Goal: Task Accomplishment & Management: Complete application form

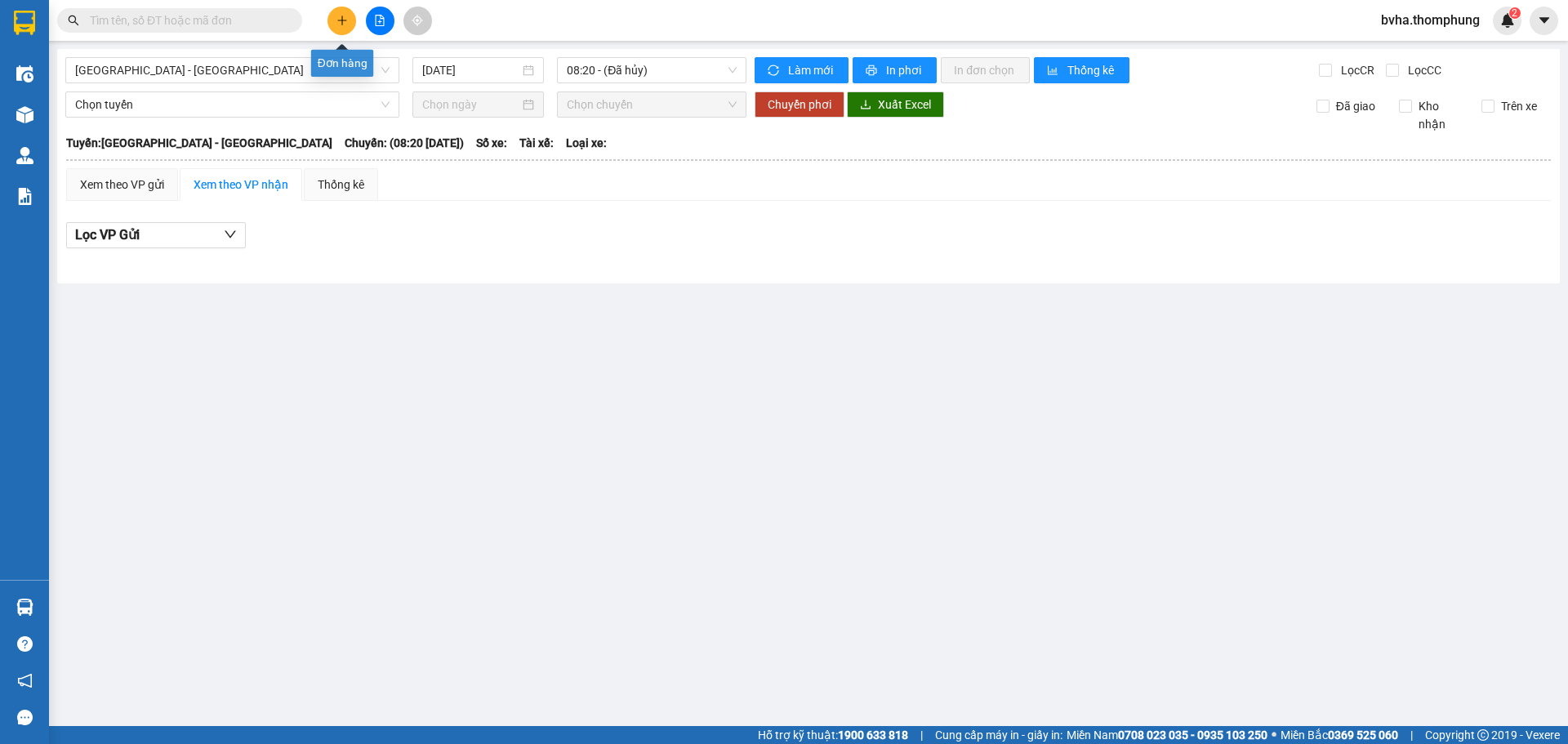
click at [344, 15] on icon "plus" at bounding box center [342, 21] width 11 height 11
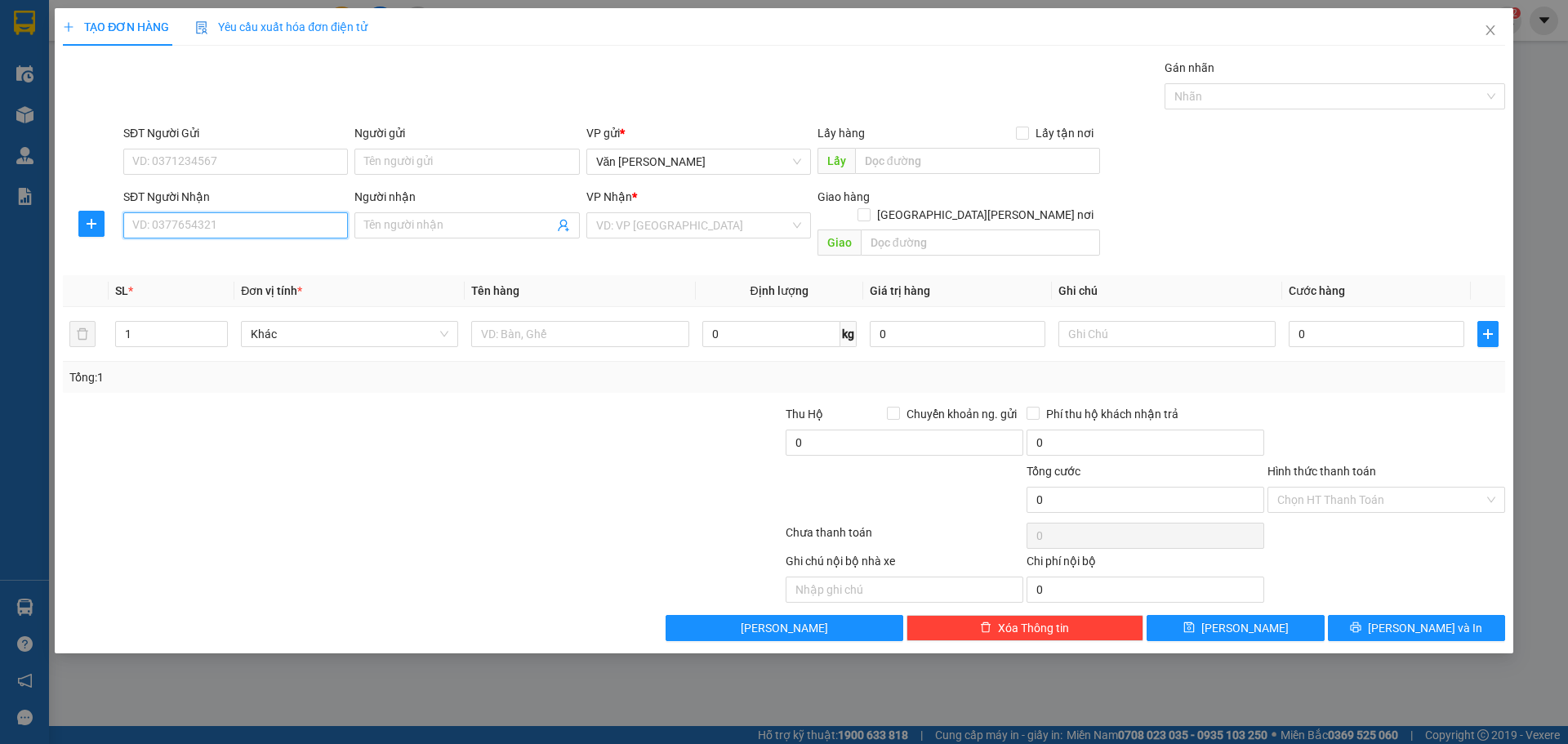
click at [219, 227] on input "SĐT Người Nhận" at bounding box center [235, 226] width 225 height 26
type input "0984921031"
click at [235, 257] on div "0984921031 - [PERSON_NAME] SHIP TẬN NƠI" at bounding box center [253, 258] width 239 height 18
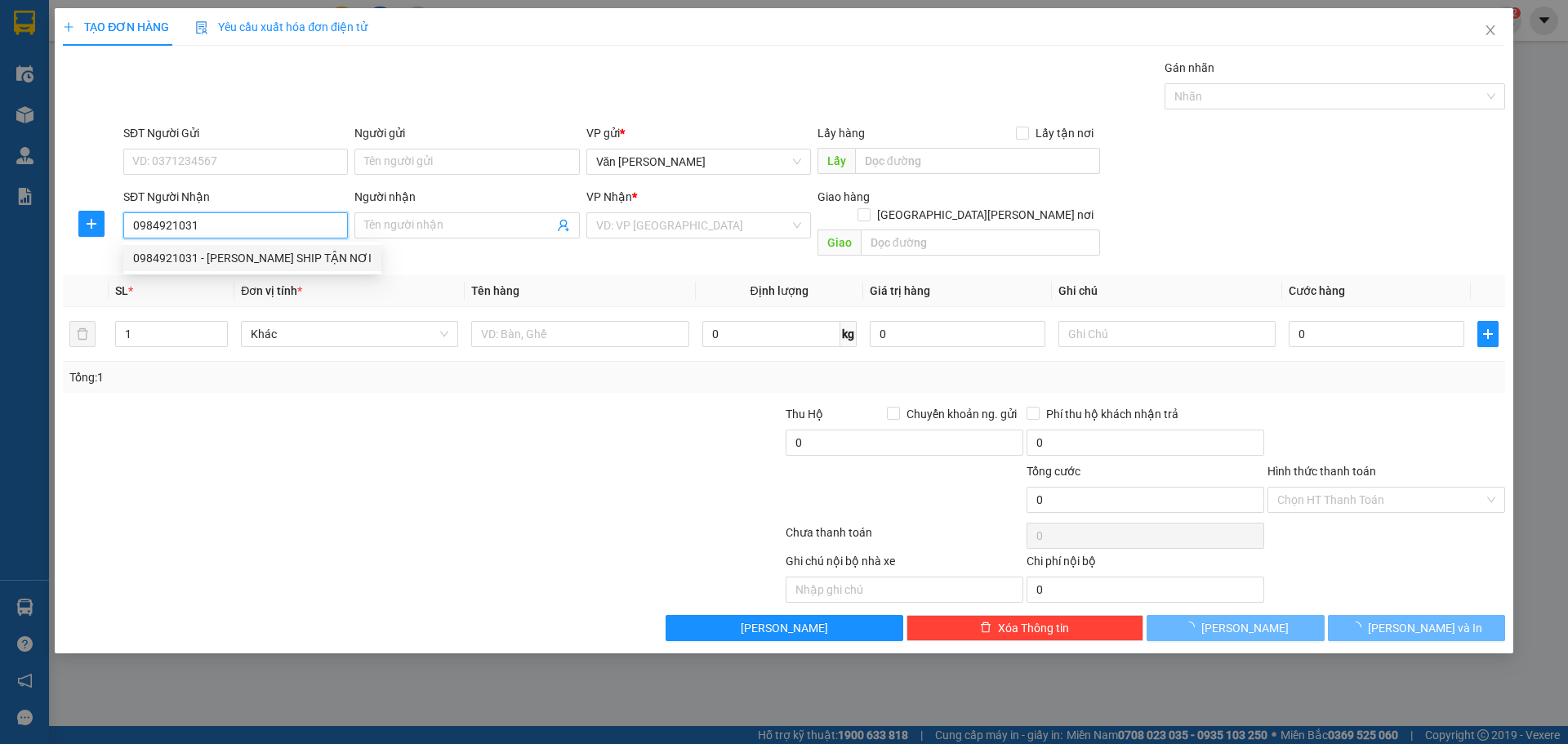
type input "[PERSON_NAME] SHIP TẬN NƠI"
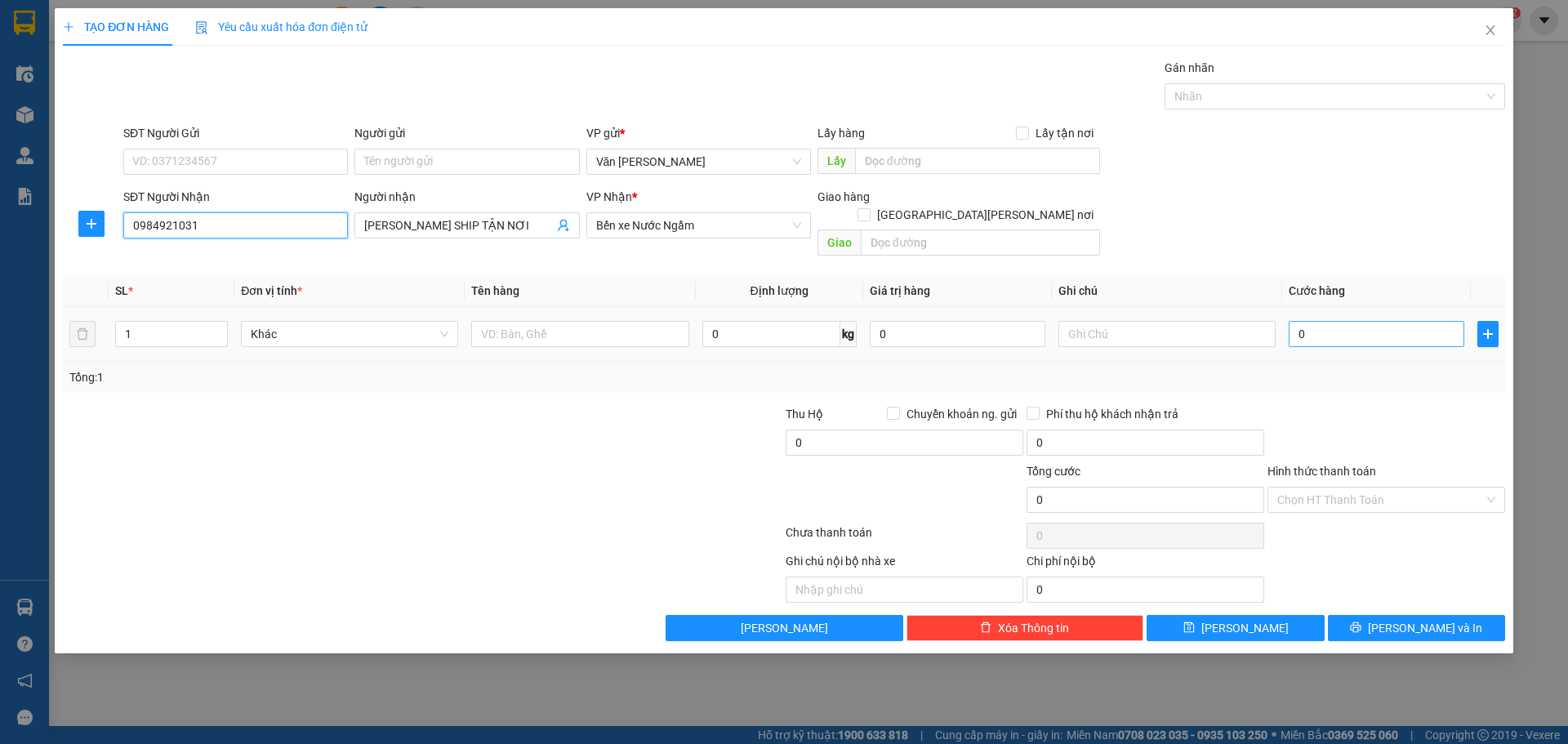
type input "0984921031"
click at [1329, 321] on input "0" at bounding box center [1376, 334] width 176 height 26
type input "3"
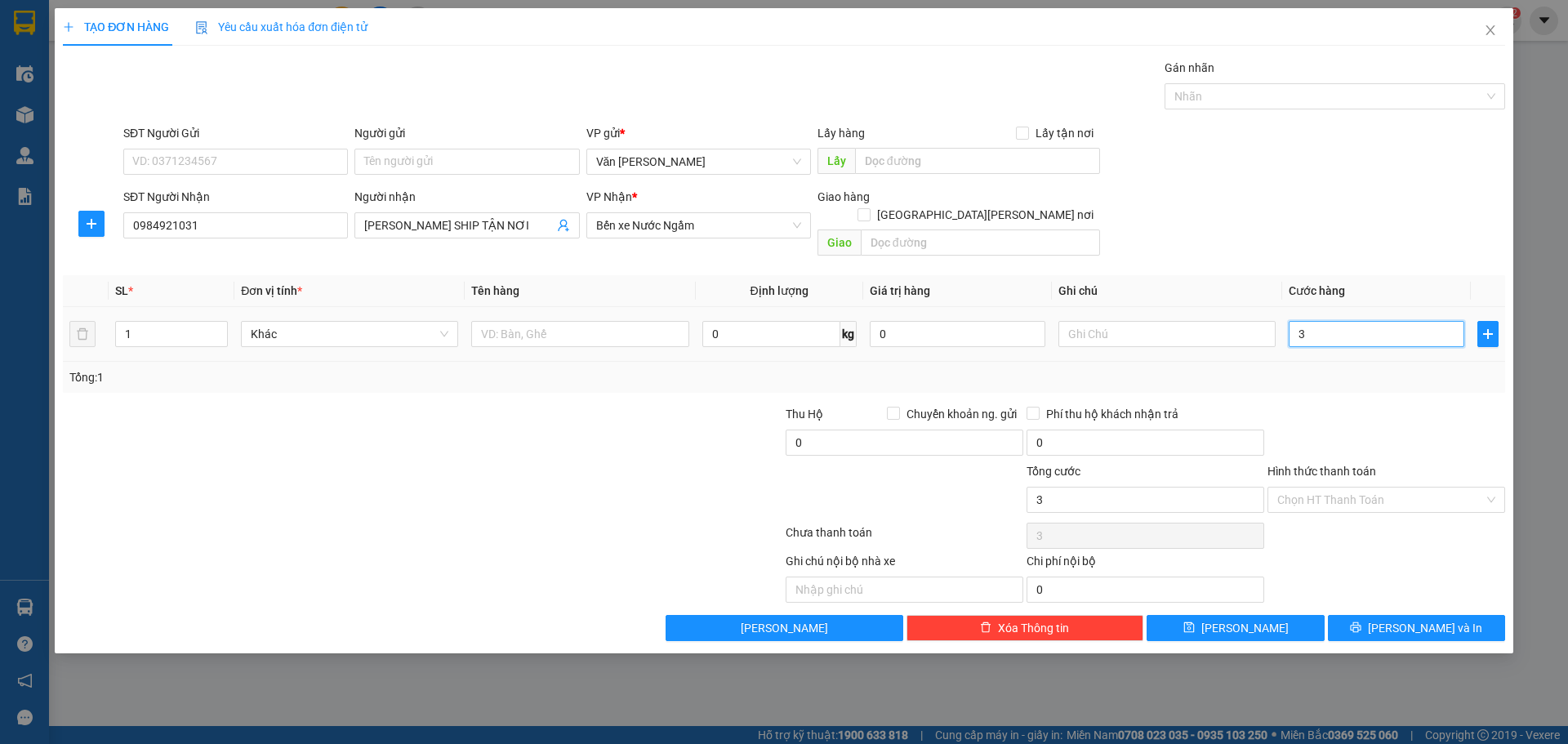
type input "30"
type input "300"
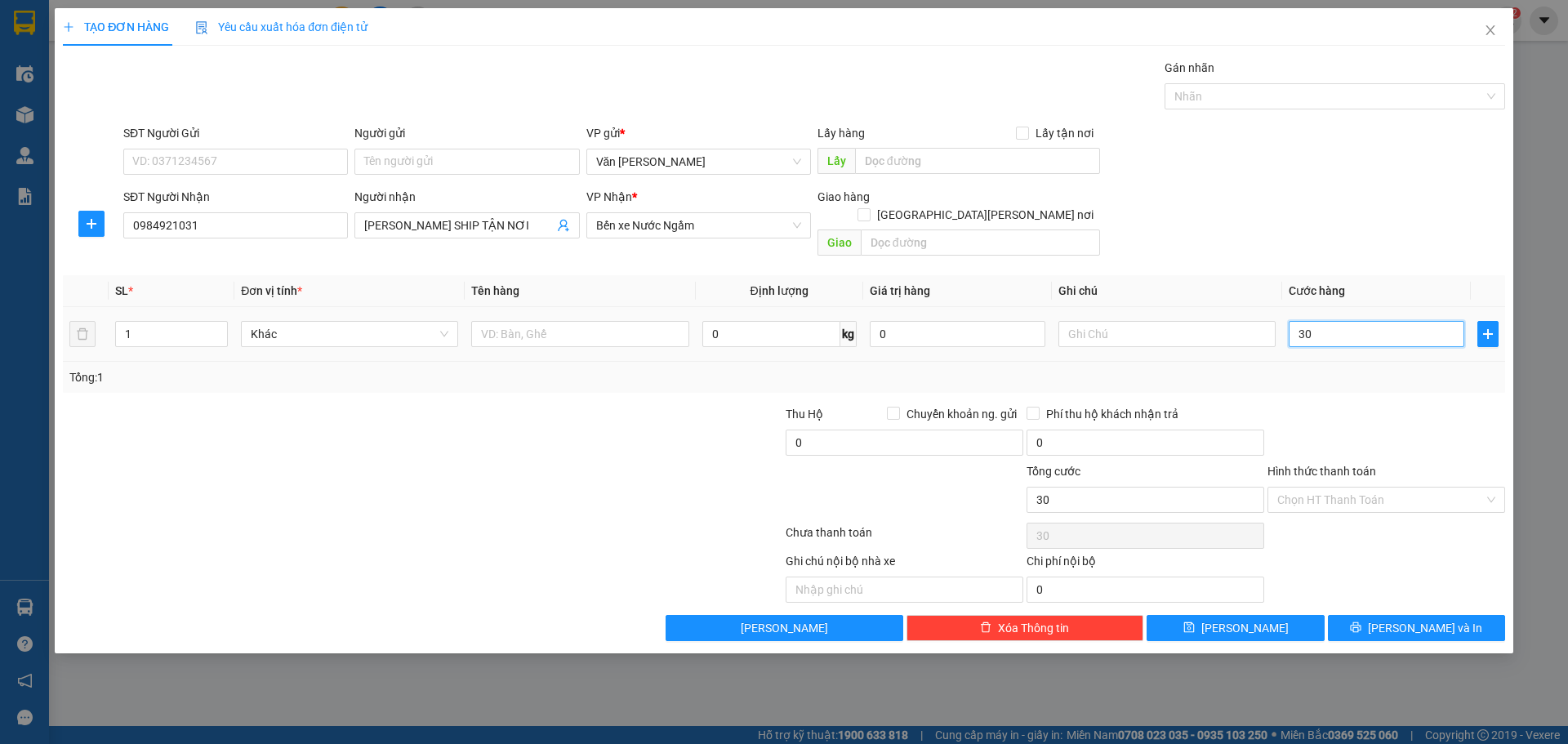
type input "300"
type input "3.000"
type input "30.000"
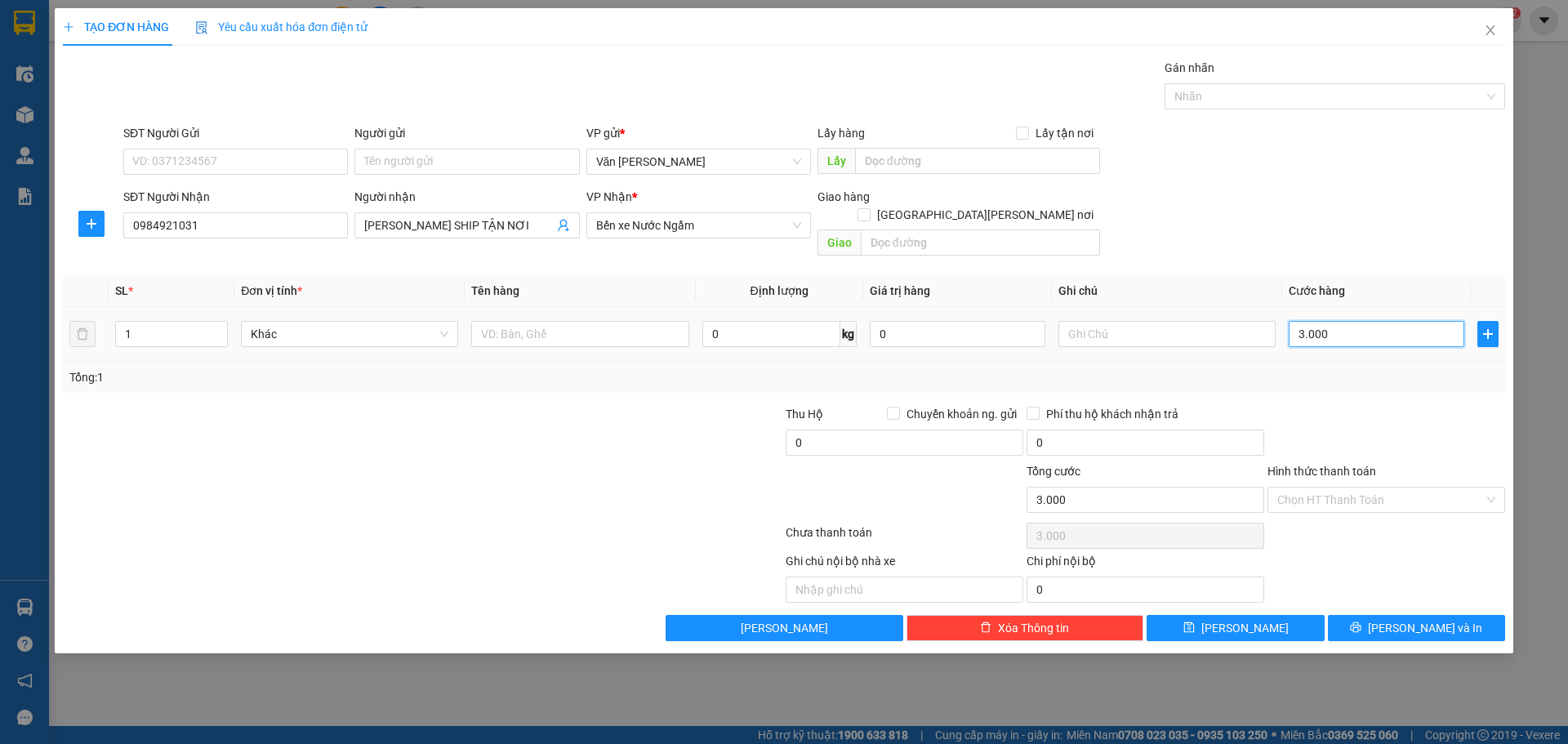
type input "30.000"
click at [1491, 487] on div "Chọn HT Thanh Toán" at bounding box center [1386, 500] width 238 height 26
type input "30.000"
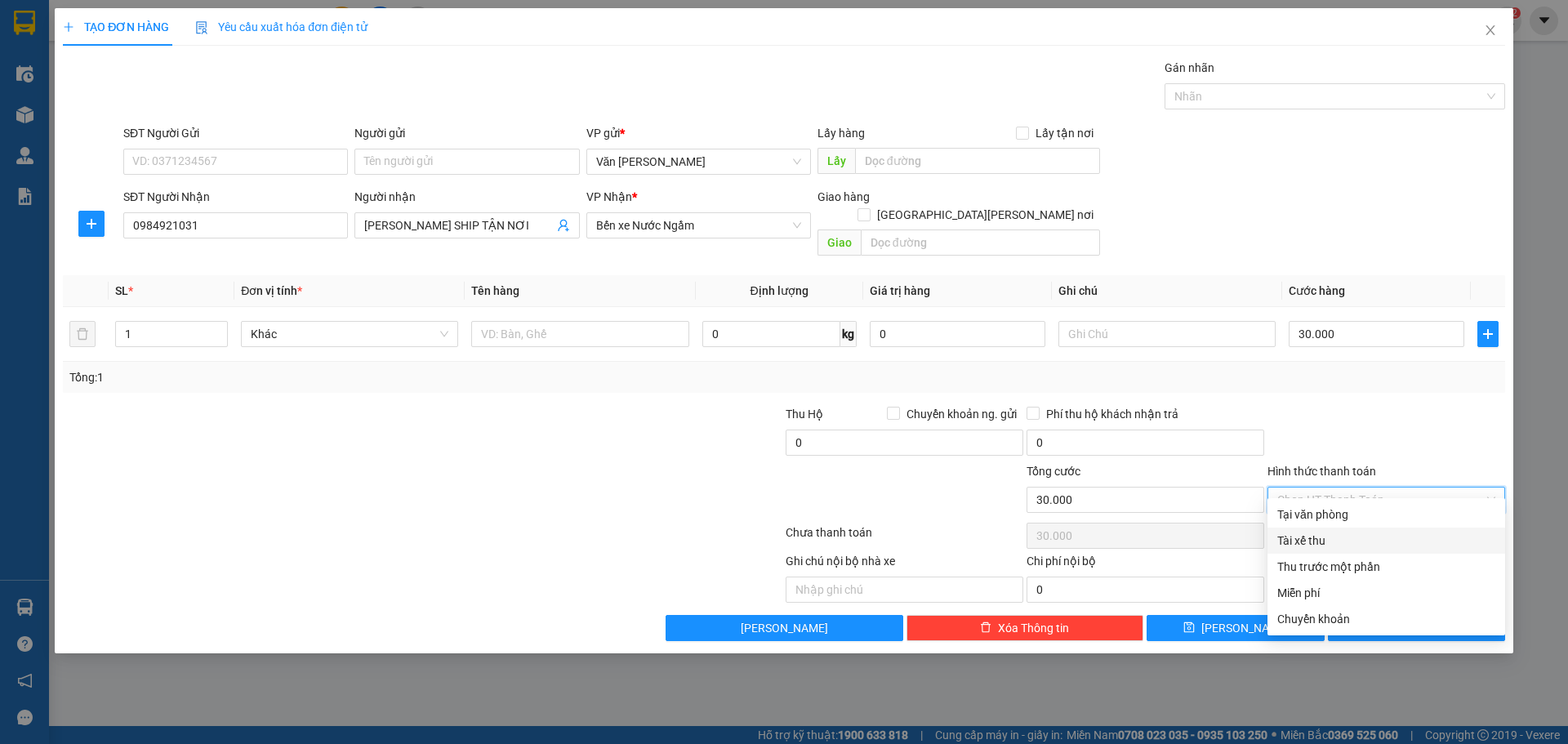
click at [1376, 549] on div "Tài xế thu" at bounding box center [1386, 540] width 218 height 18
type input "0"
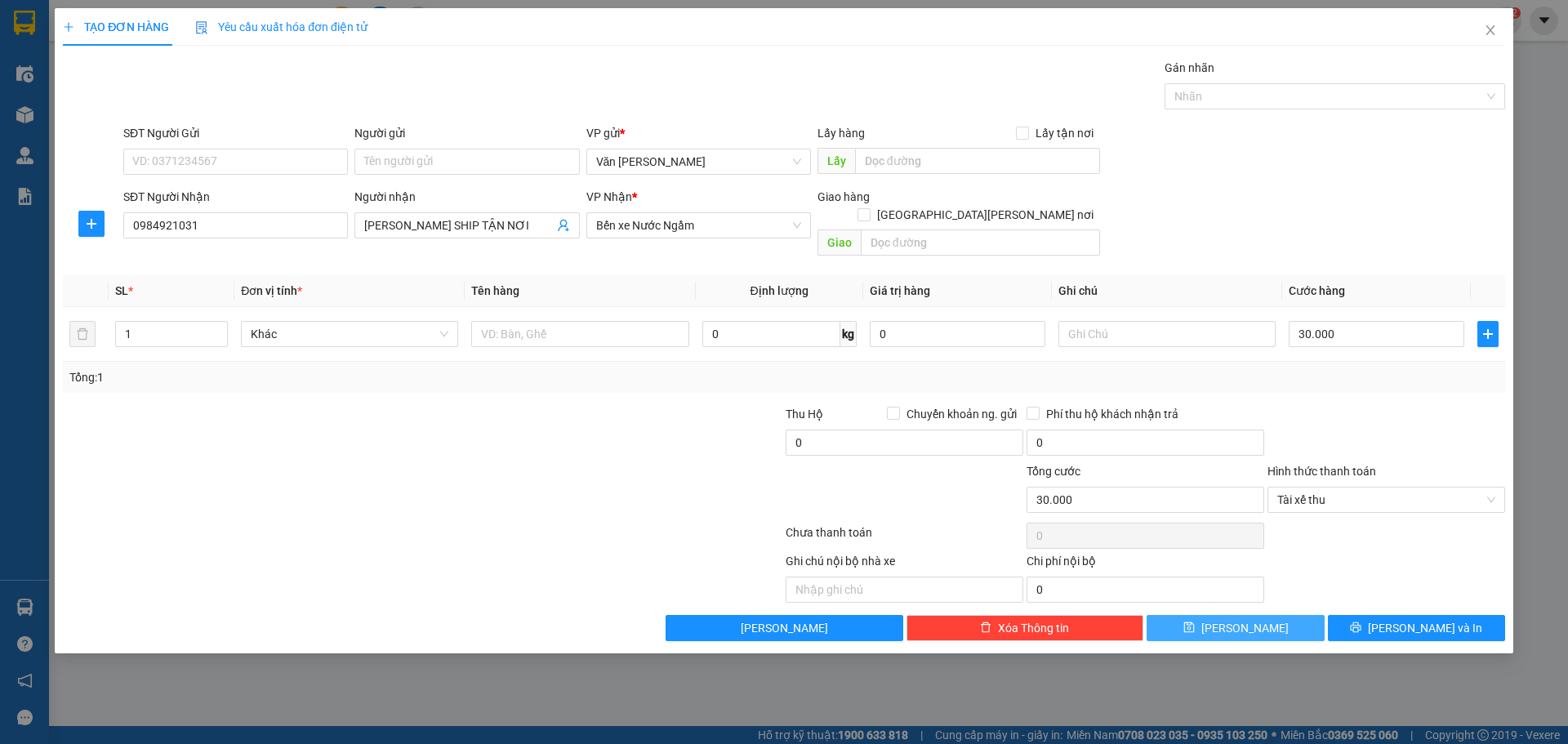
click at [1264, 615] on button "[PERSON_NAME]" at bounding box center [1235, 628] width 177 height 26
type input "0"
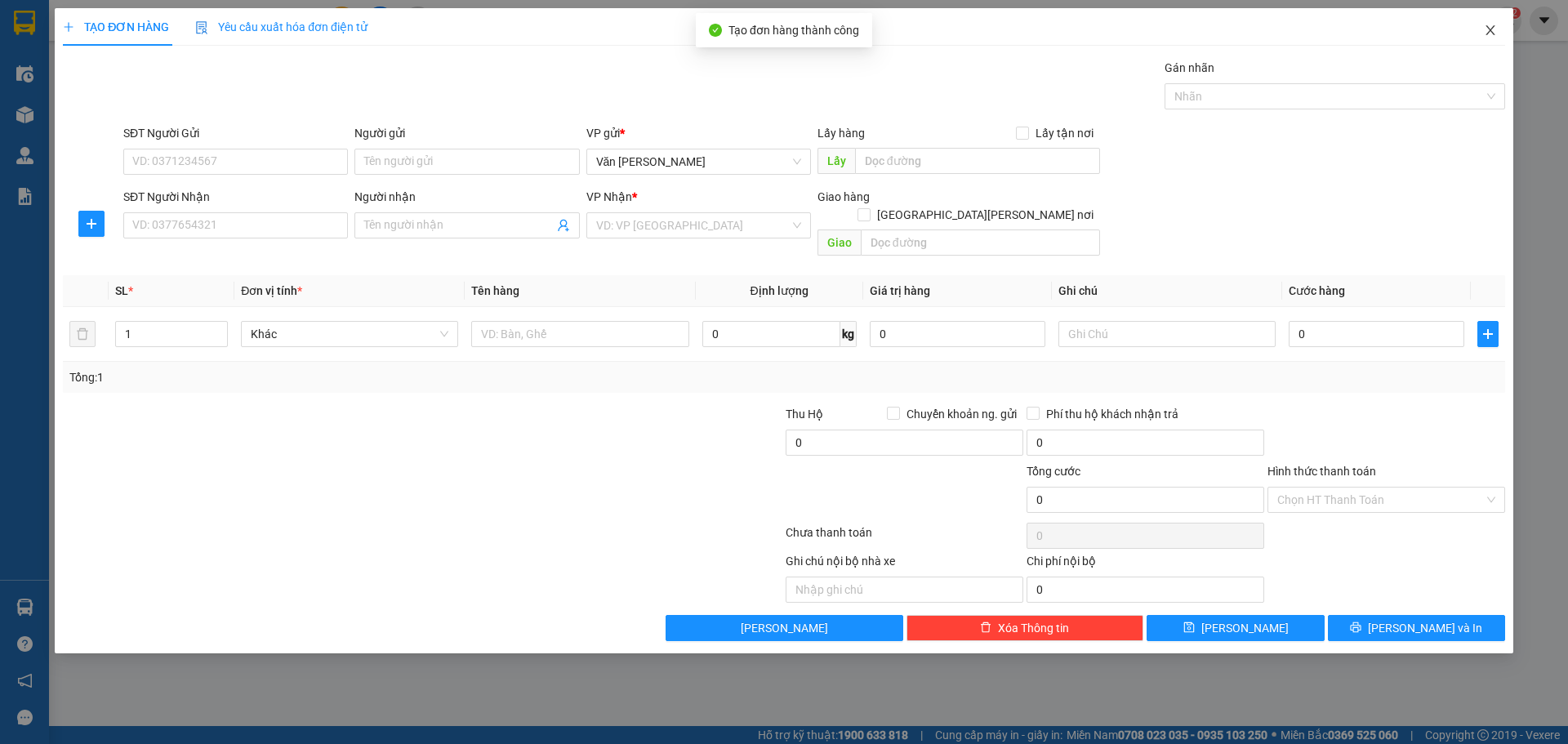
click at [1495, 31] on icon "close" at bounding box center [1491, 30] width 13 height 13
